Goal: Task Accomplishment & Management: Manage account settings

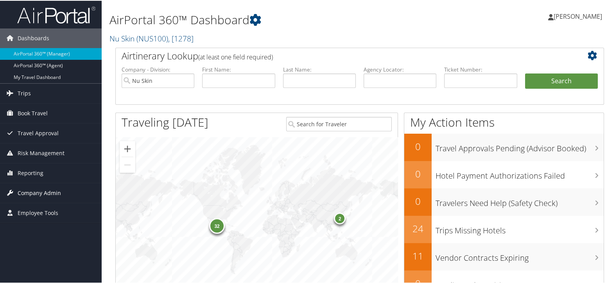
click at [30, 192] on span "Company Admin" at bounding box center [39, 193] width 43 height 20
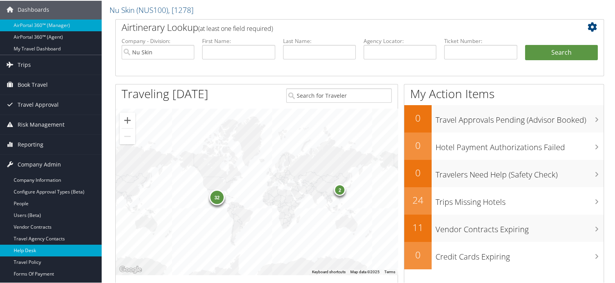
scroll to position [43, 0]
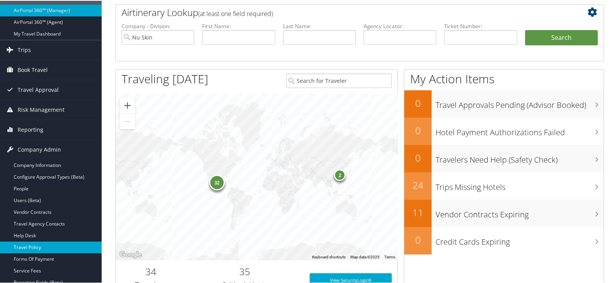
click at [38, 246] on link "Travel Policy" at bounding box center [51, 247] width 102 height 12
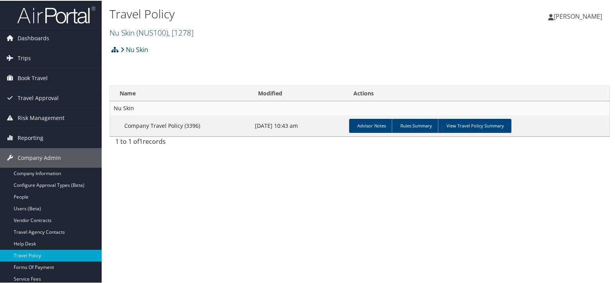
click at [165, 33] on span "( NUS100 )" at bounding box center [152, 32] width 32 height 11
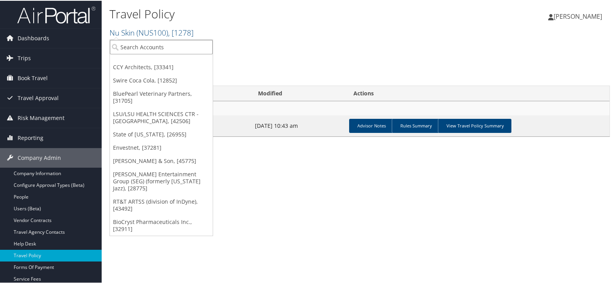
click at [160, 51] on input "search" at bounding box center [161, 46] width 103 height 14
type input "doterr"
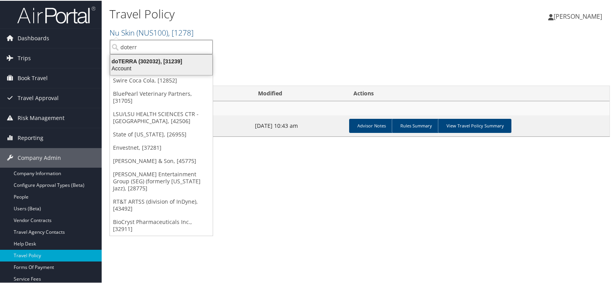
click at [160, 68] on div "Account" at bounding box center [161, 67] width 111 height 7
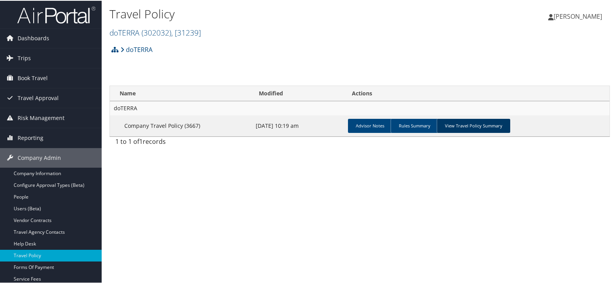
click at [482, 125] on link "View Travel Policy Summary" at bounding box center [473, 125] width 73 height 14
